Goal: Information Seeking & Learning: Check status

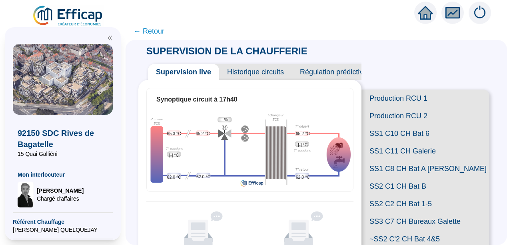
click at [146, 174] on div "Synoptique circuit à 17h40 65.3 °C [-] °C 62.0 °C 65.2 °C 62.0 °C - % 65.2 °C […" at bounding box center [249, 175] width 223 height 191
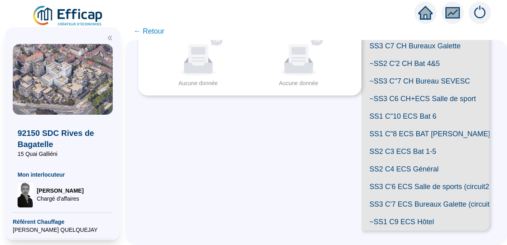
scroll to position [240, 0]
click at [400, 178] on span "SS2 C4 ECS Général" at bounding box center [426, 169] width 128 height 18
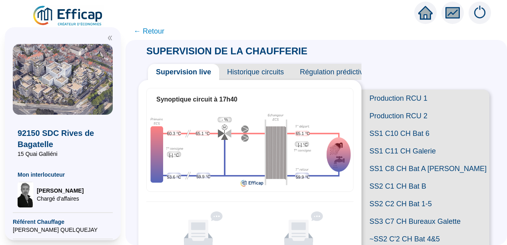
click at [248, 73] on span "Historique circuits" at bounding box center [255, 72] width 73 height 16
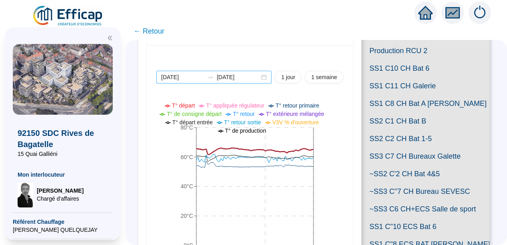
scroll to position [80, 0]
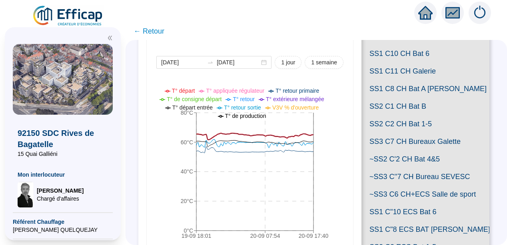
click at [108, 38] on icon "double-left" at bounding box center [110, 38] width 4 height 4
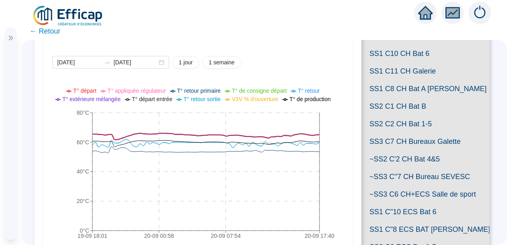
click at [344, 144] on div "[DATE] [DATE] 1 jour 1 semaine 19-09 18:[PHONE_NUMBER]:[PHONE_NUMBER]:[PHONE_NU…" at bounding box center [198, 232] width 310 height 405
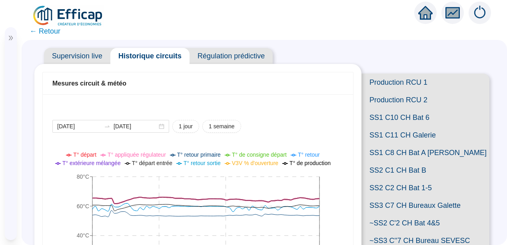
scroll to position [0, 0]
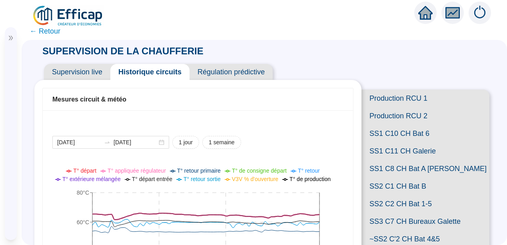
click at [398, 101] on span "Production RCU 1" at bounding box center [426, 99] width 128 height 18
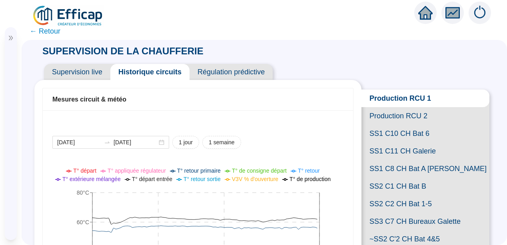
click at [66, 73] on span "Supervision live" at bounding box center [77, 72] width 66 height 16
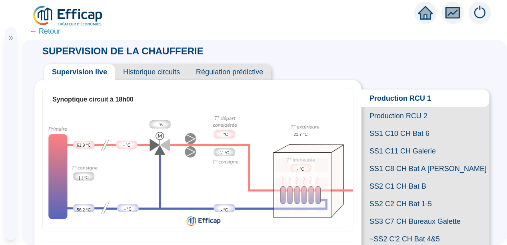
click at [141, 71] on span "Historique circuits" at bounding box center [151, 72] width 73 height 16
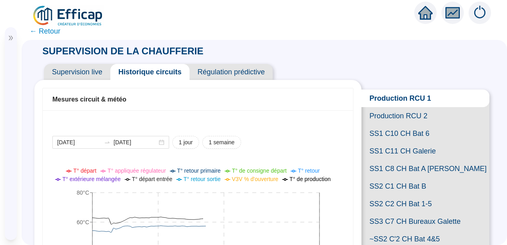
click at [230, 74] on span "Régulation prédictive" at bounding box center [231, 72] width 83 height 16
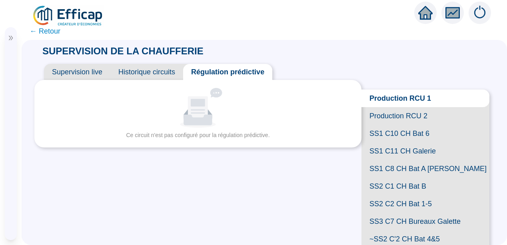
click at [137, 70] on span "Historique circuits" at bounding box center [146, 72] width 73 height 16
